Goal: Task Accomplishment & Management: Use online tool/utility

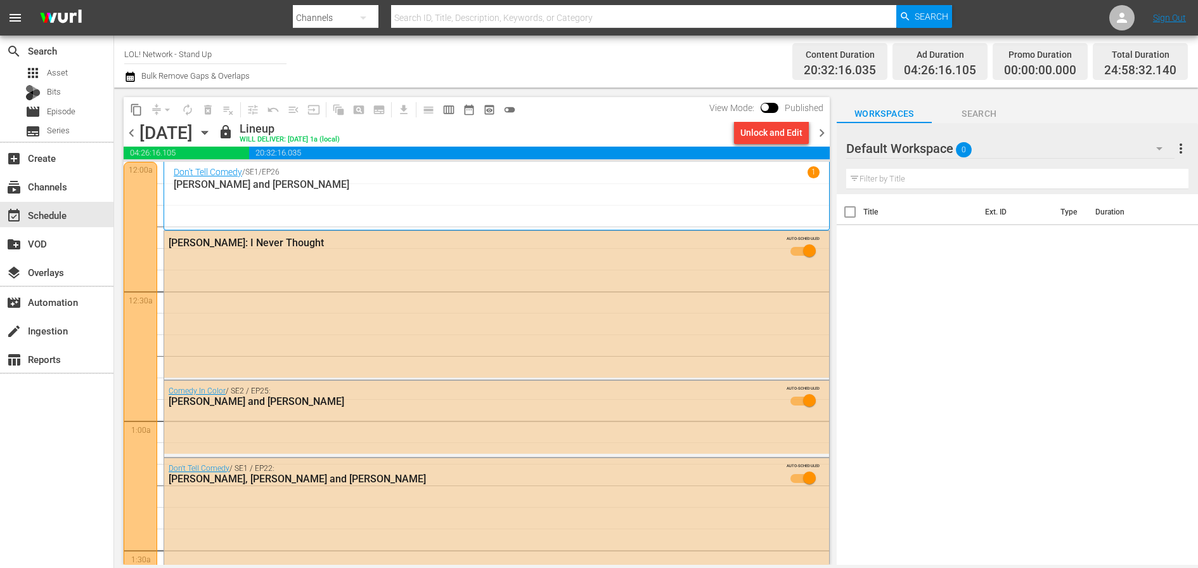
scroll to position [5831, 0]
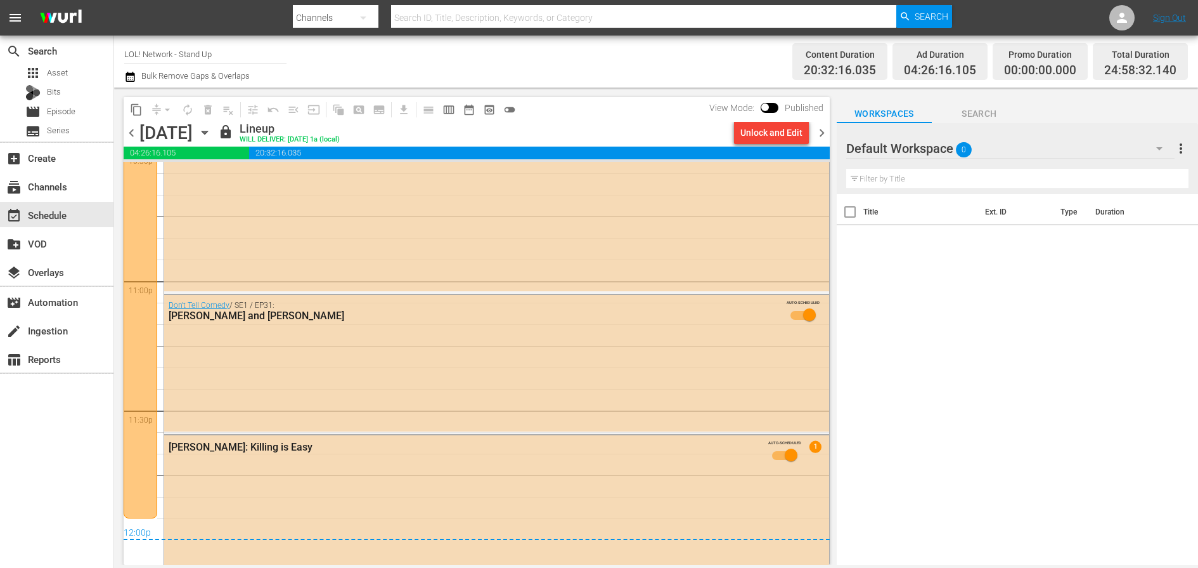
click at [696, 65] on div "Channel Title LOL! Network - Stand Up Bulk Remove Gaps & Overlaps" at bounding box center [414, 62] width 580 height 46
click at [990, 441] on div "Title Ext. ID Type Duration" at bounding box center [1017, 380] width 361 height 372
click at [212, 133] on icon "button" at bounding box center [205, 133] width 14 height 14
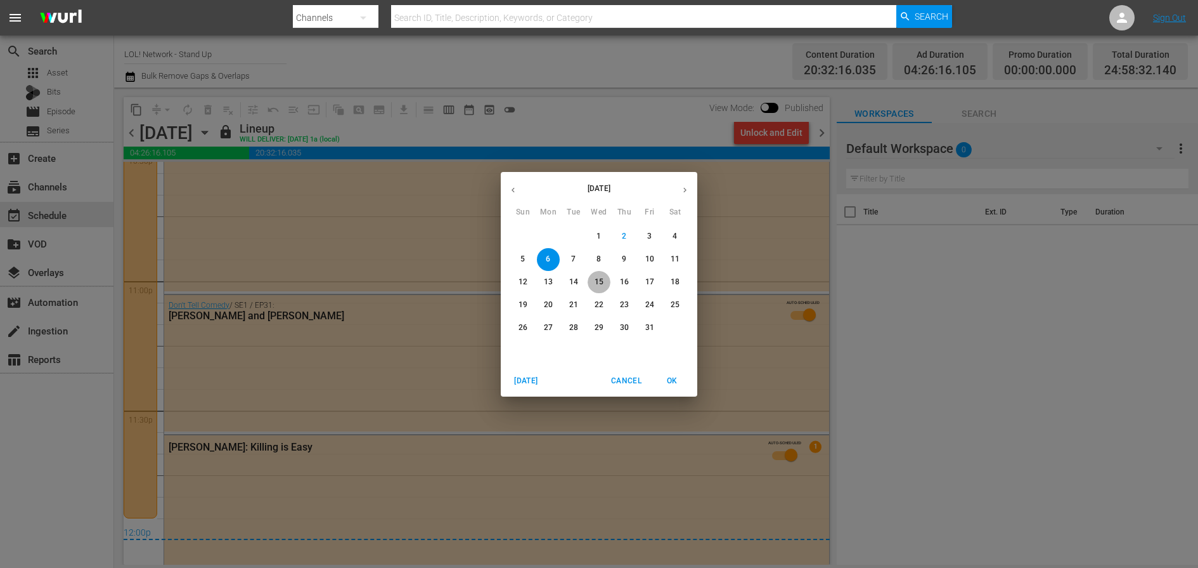
click at [600, 276] on p "15" at bounding box center [599, 281] width 9 height 11
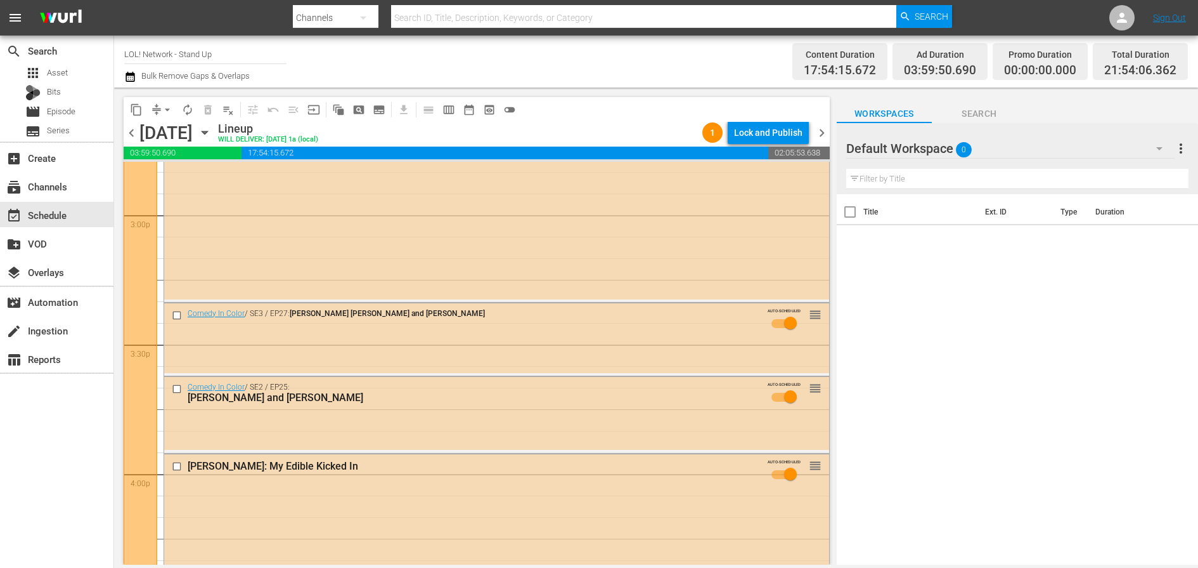
scroll to position [3812, 0]
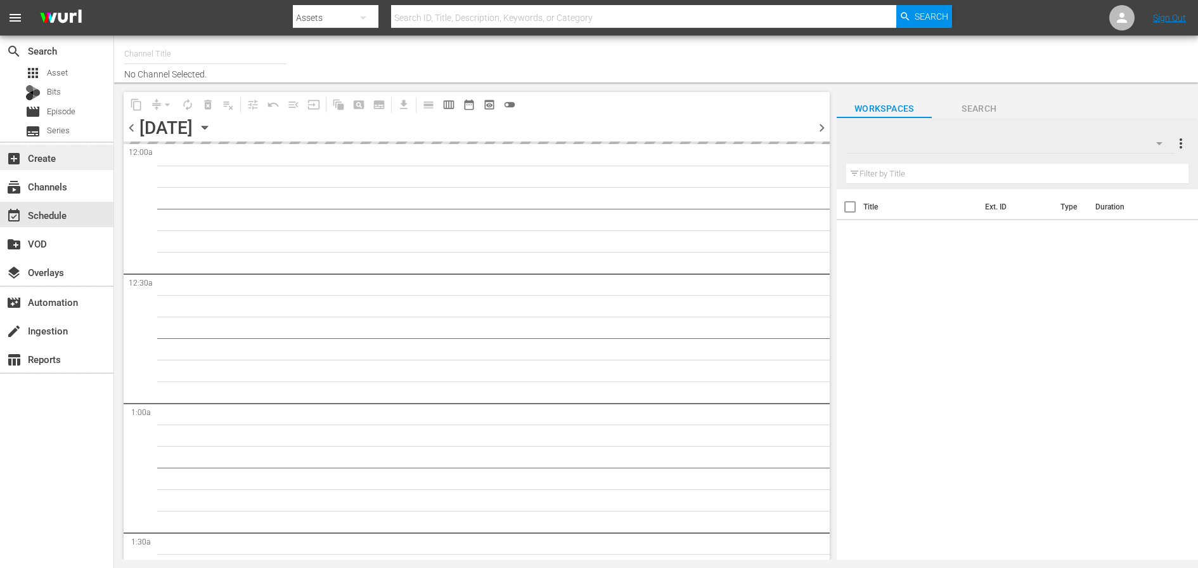
type input "LOL! Network - Stand Up (1067)"
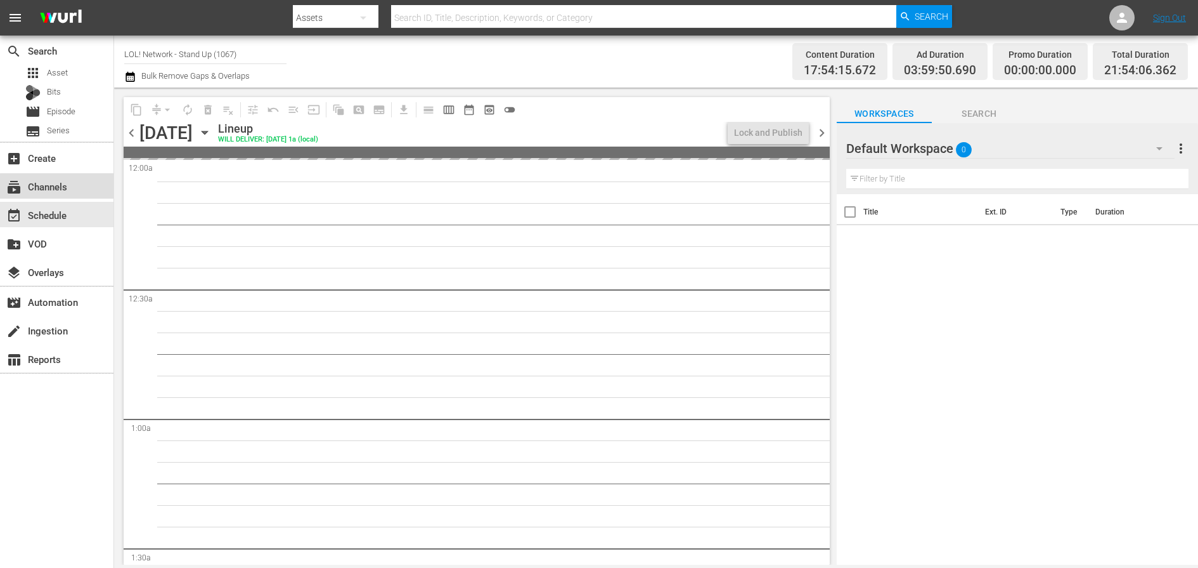
click at [68, 187] on div "subscriptions Channels" at bounding box center [35, 184] width 71 height 11
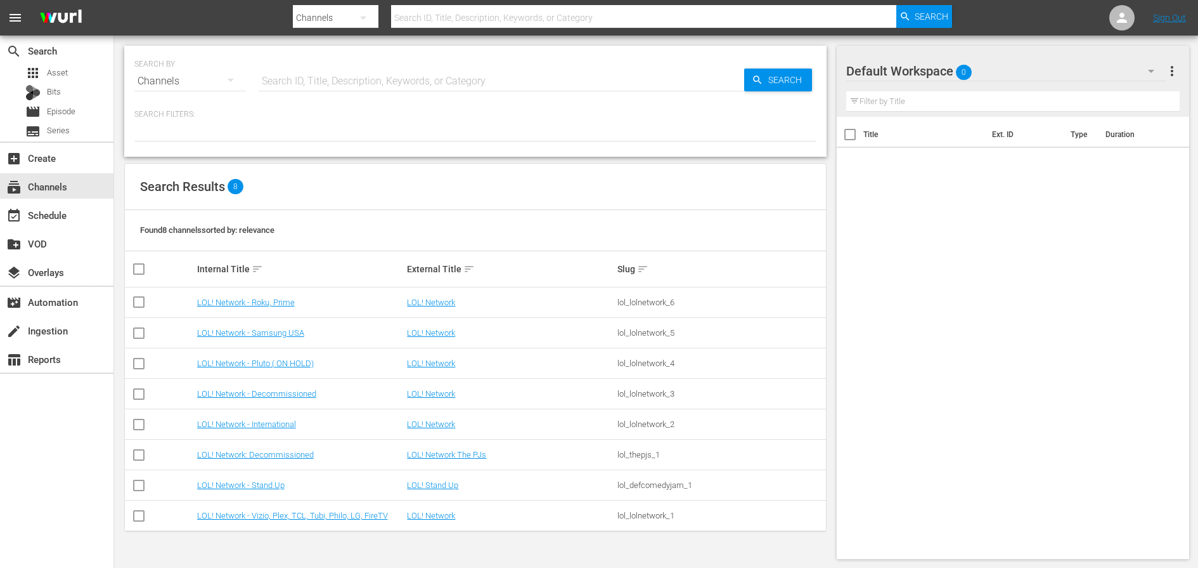
click at [263, 431] on td "LOL! Network - International" at bounding box center [300, 424] width 211 height 30
click at [263, 425] on link "LOL! Network - International" at bounding box center [246, 424] width 99 height 10
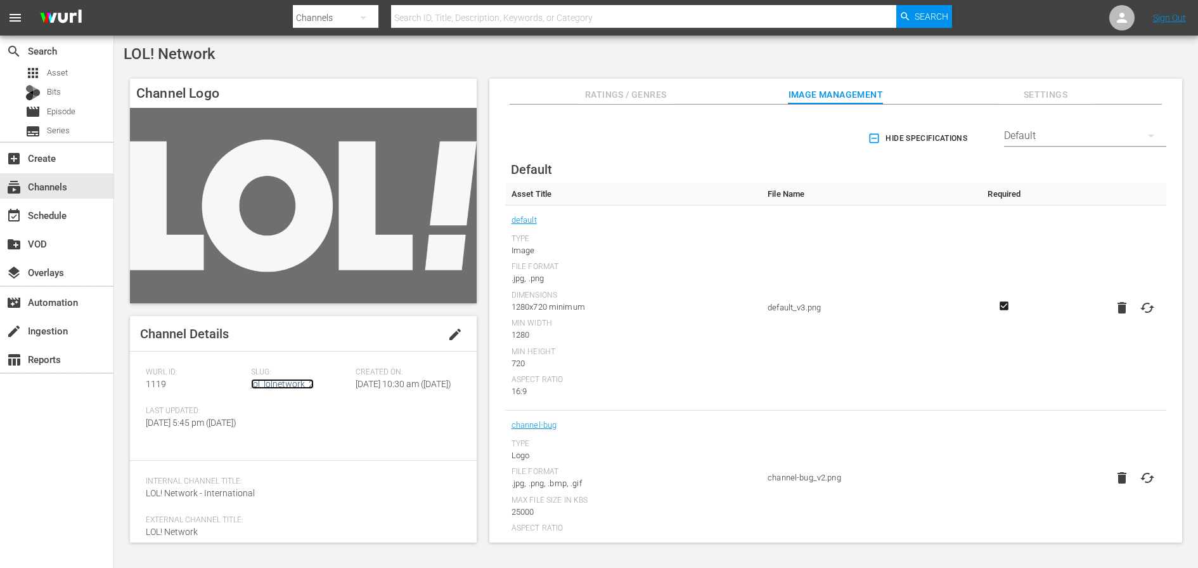
click at [280, 384] on link "lol_lolnetwork_2" at bounding box center [282, 384] width 63 height 10
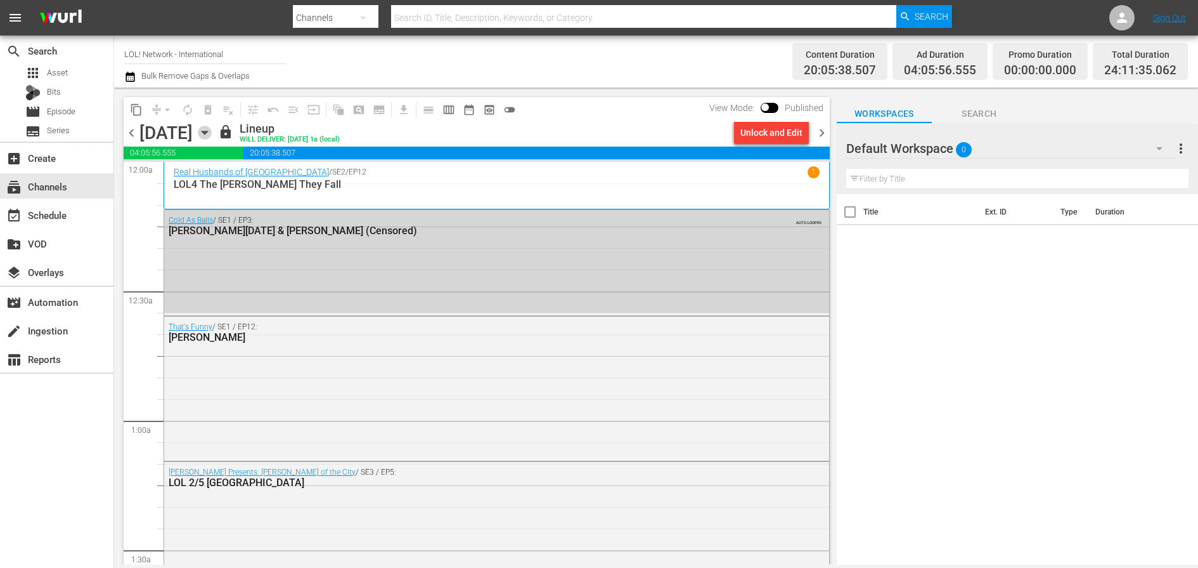
click at [212, 135] on icon "button" at bounding box center [205, 133] width 14 height 14
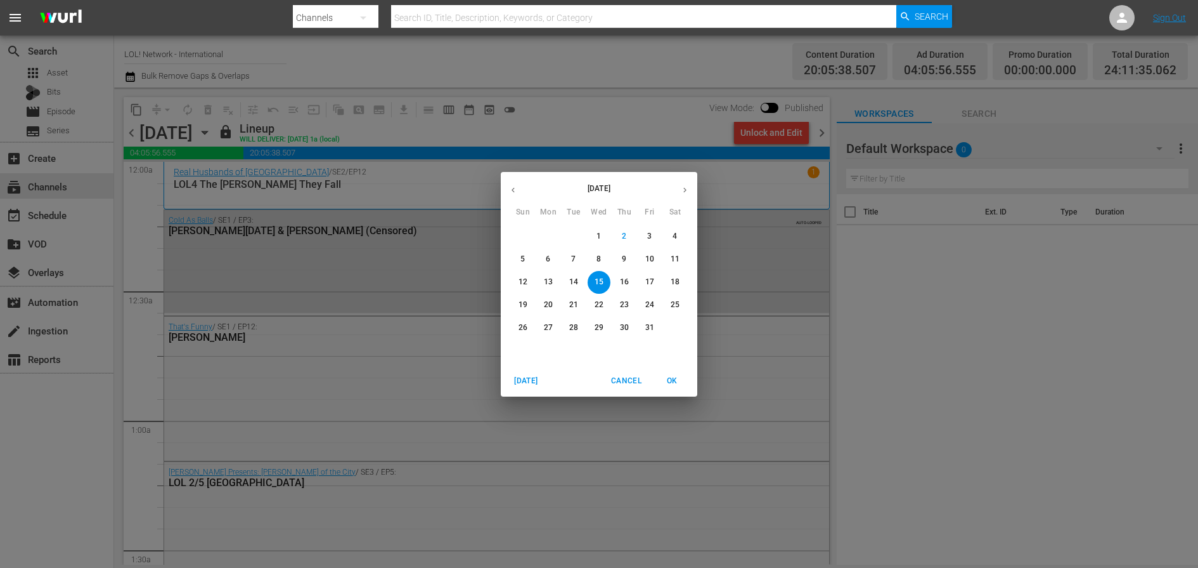
click at [648, 325] on p "31" at bounding box center [649, 327] width 9 height 11
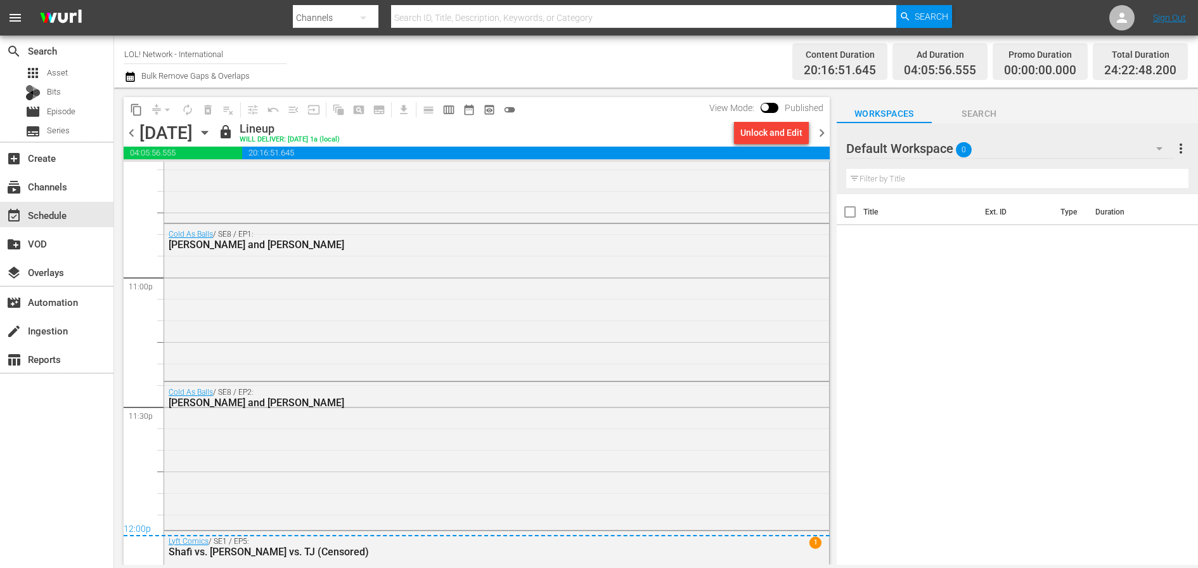
scroll to position [5936, 0]
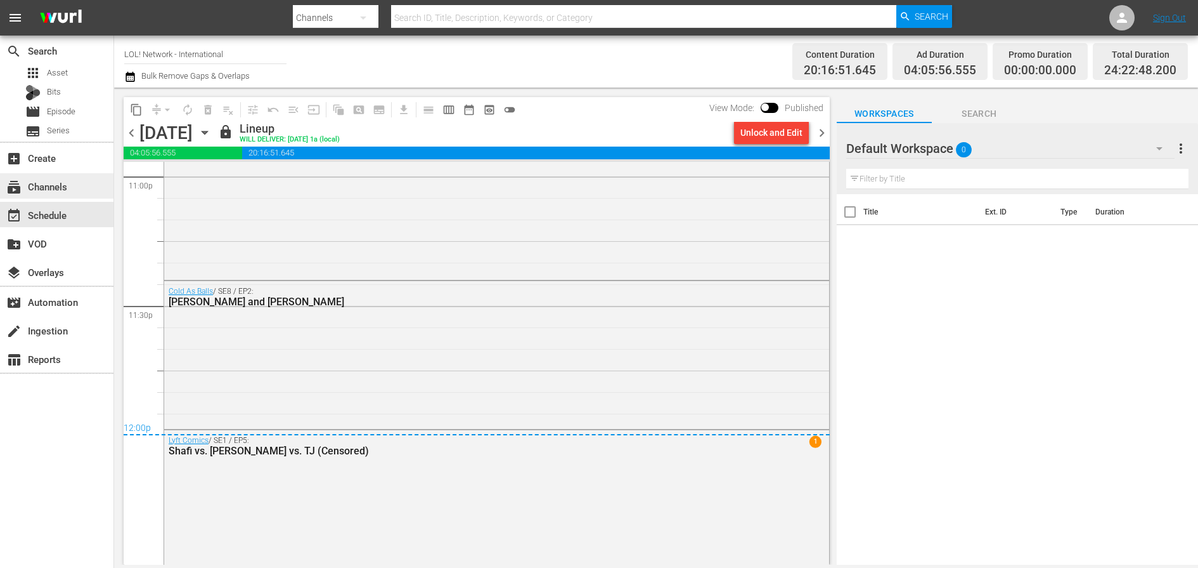
click at [67, 188] on div "subscriptions Channels" at bounding box center [35, 184] width 71 height 11
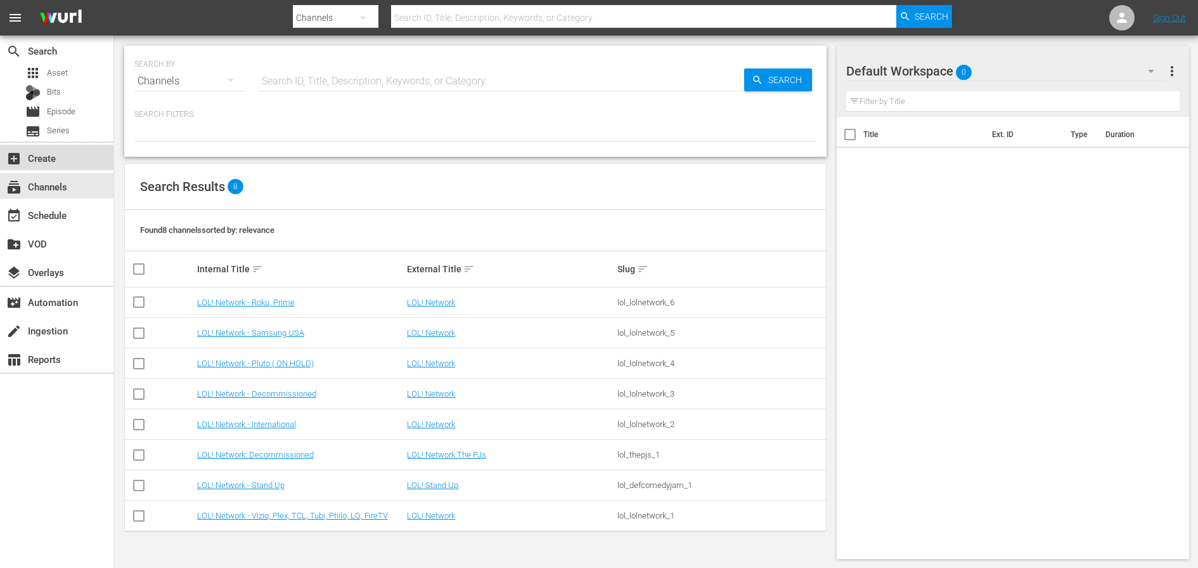
click at [72, 161] on div "add_box Create" at bounding box center [57, 157] width 114 height 25
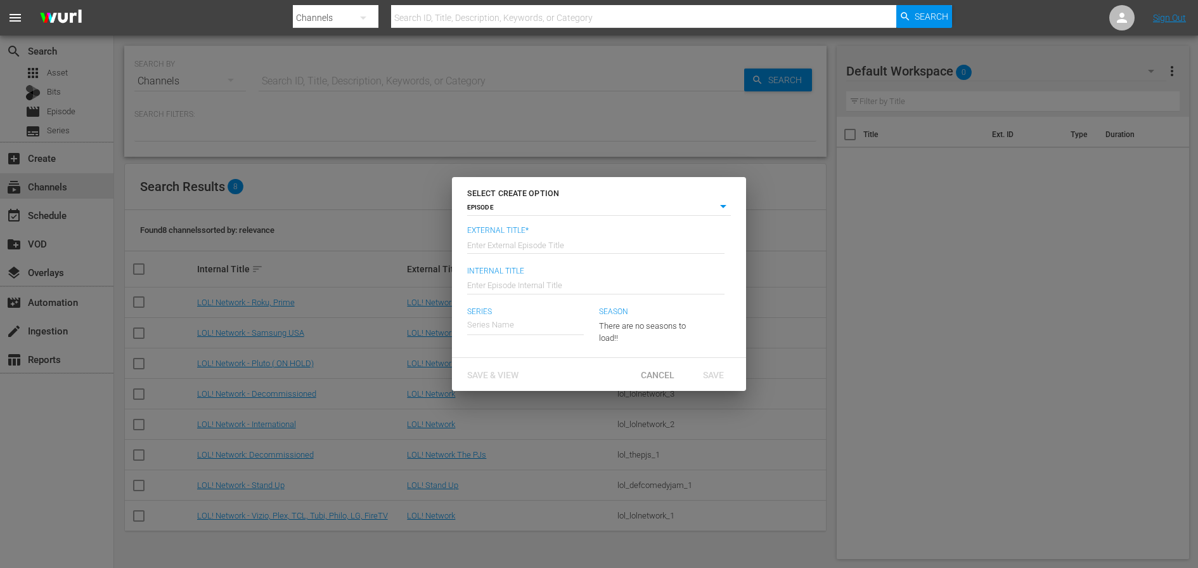
click at [637, 353] on div "External Title* Enter External Episode Title Internal Title Enter Episode Inter…" at bounding box center [599, 291] width 294 height 131
click at [639, 373] on span "Cancel" at bounding box center [658, 375] width 54 height 10
